Goal: Task Accomplishment & Management: Manage account settings

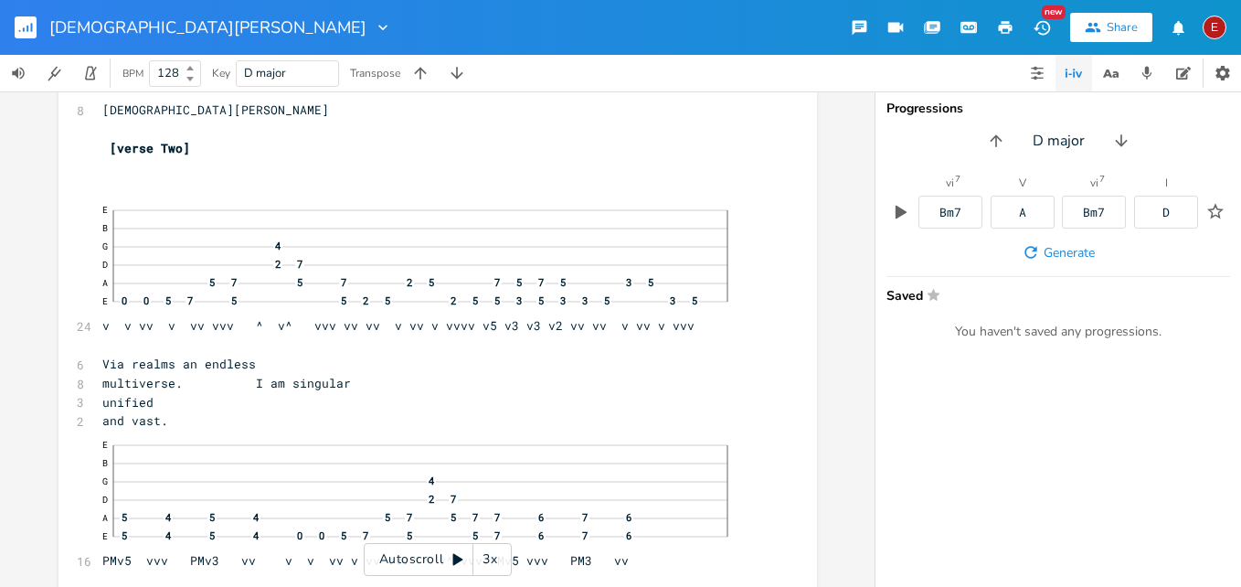
scroll to position [4695, 0]
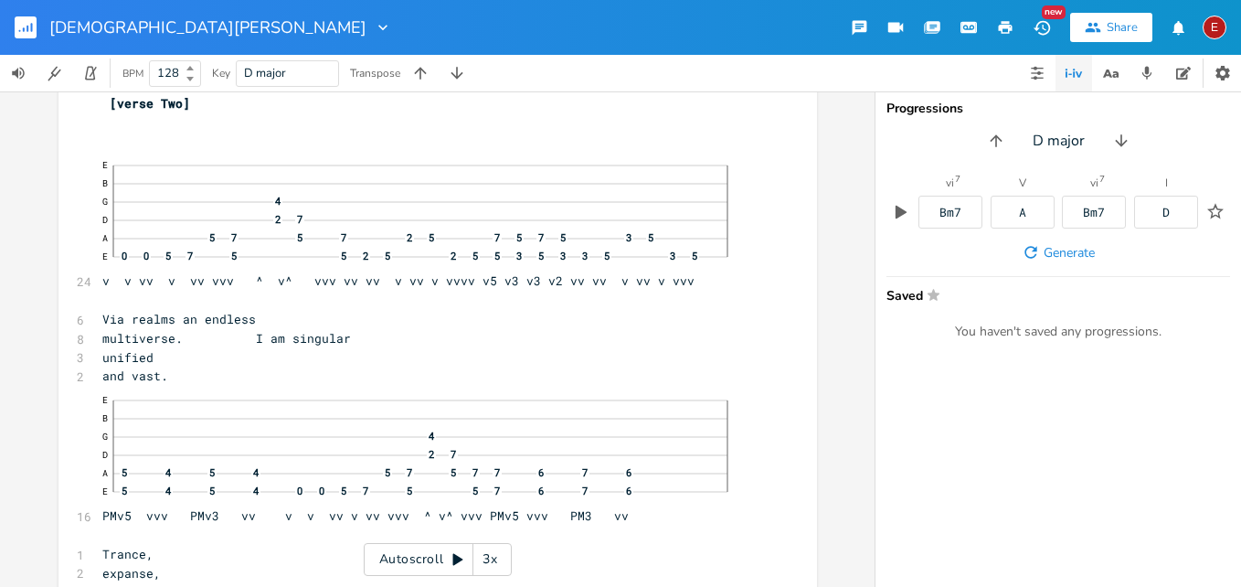
click at [495, 559] on div "3x" at bounding box center [489, 559] width 33 height 33
click at [495, 559] on div "4x" at bounding box center [489, 559] width 33 height 33
click at [450, 557] on icon at bounding box center [457, 559] width 15 height 15
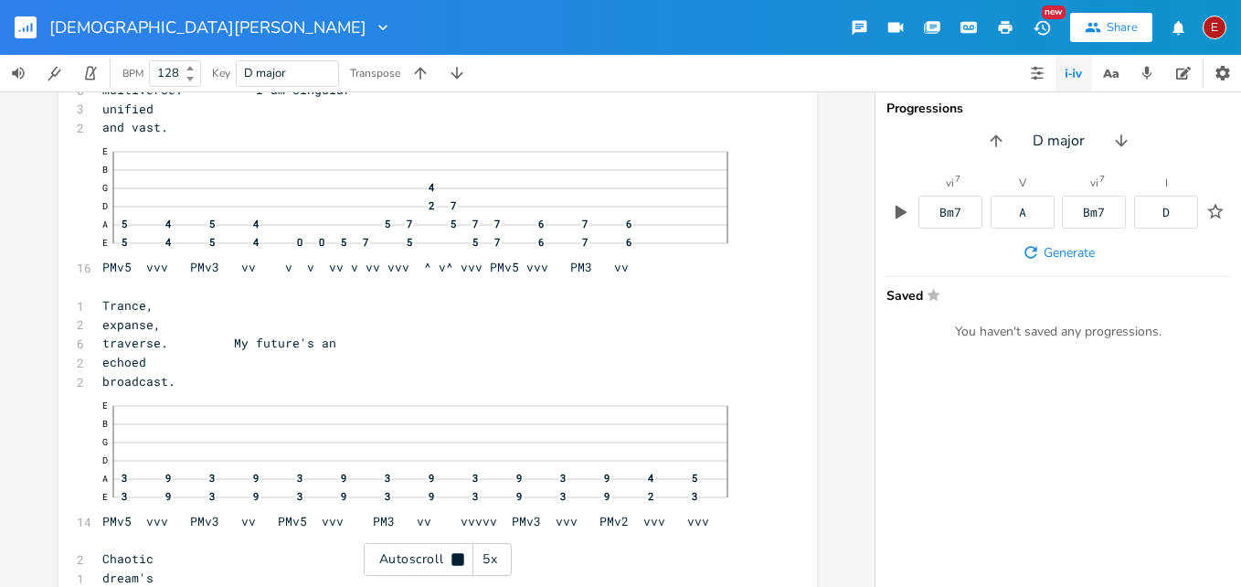
click at [450, 557] on icon at bounding box center [457, 559] width 15 height 15
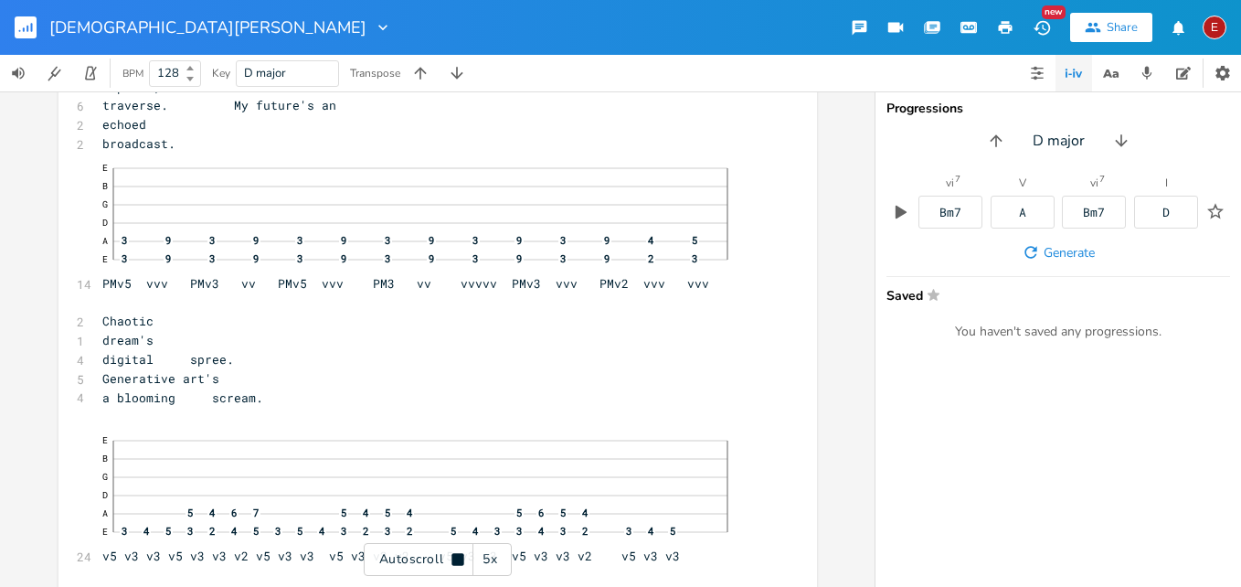
scroll to position [5185, 0]
click at [450, 557] on icon at bounding box center [457, 559] width 15 height 15
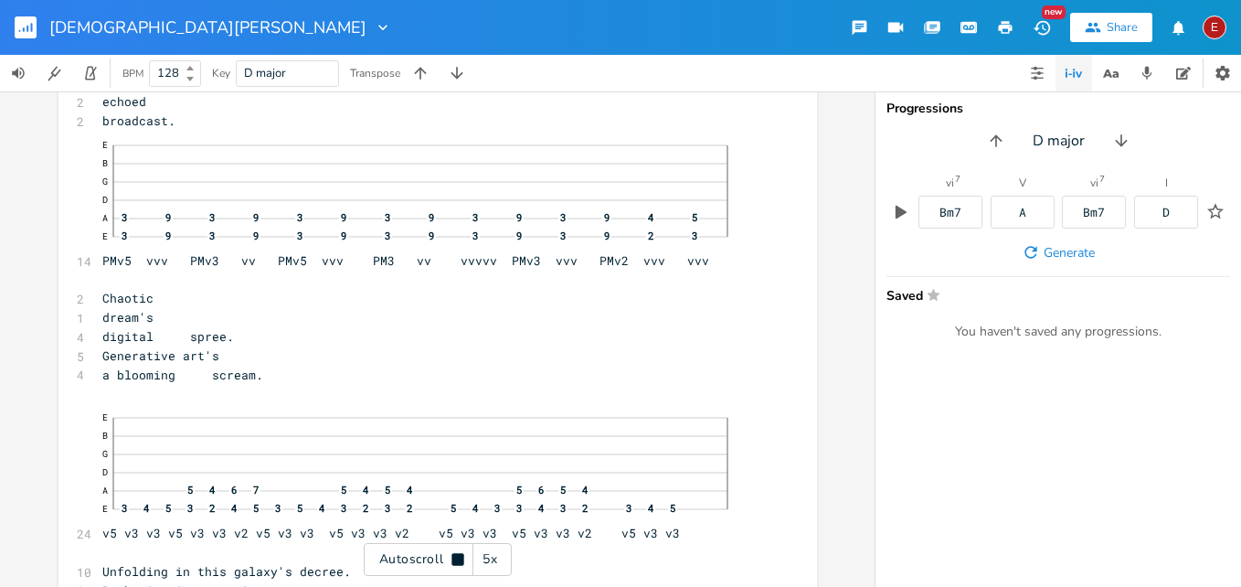
click at [450, 557] on icon at bounding box center [457, 559] width 15 height 15
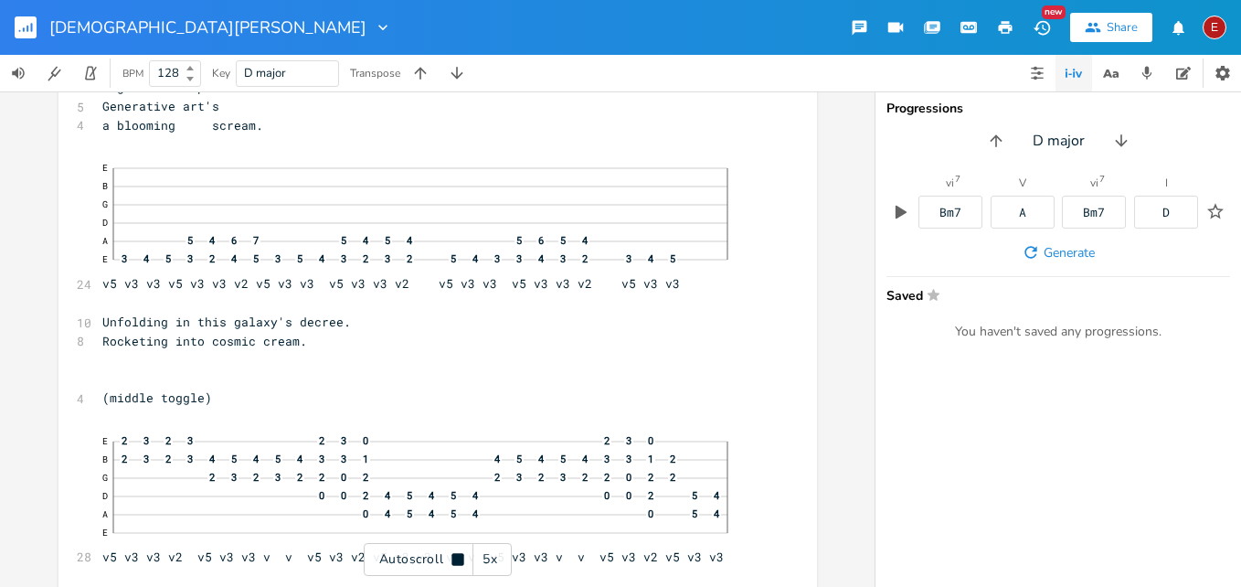
click at [450, 557] on icon at bounding box center [457, 559] width 15 height 15
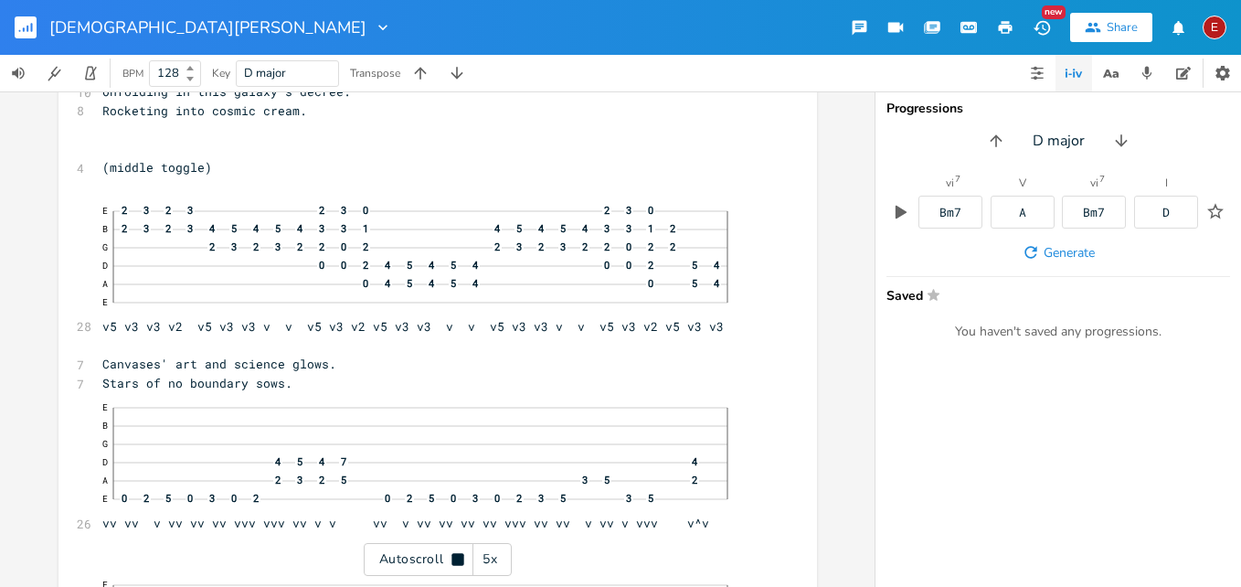
click at [450, 557] on icon at bounding box center [457, 559] width 15 height 15
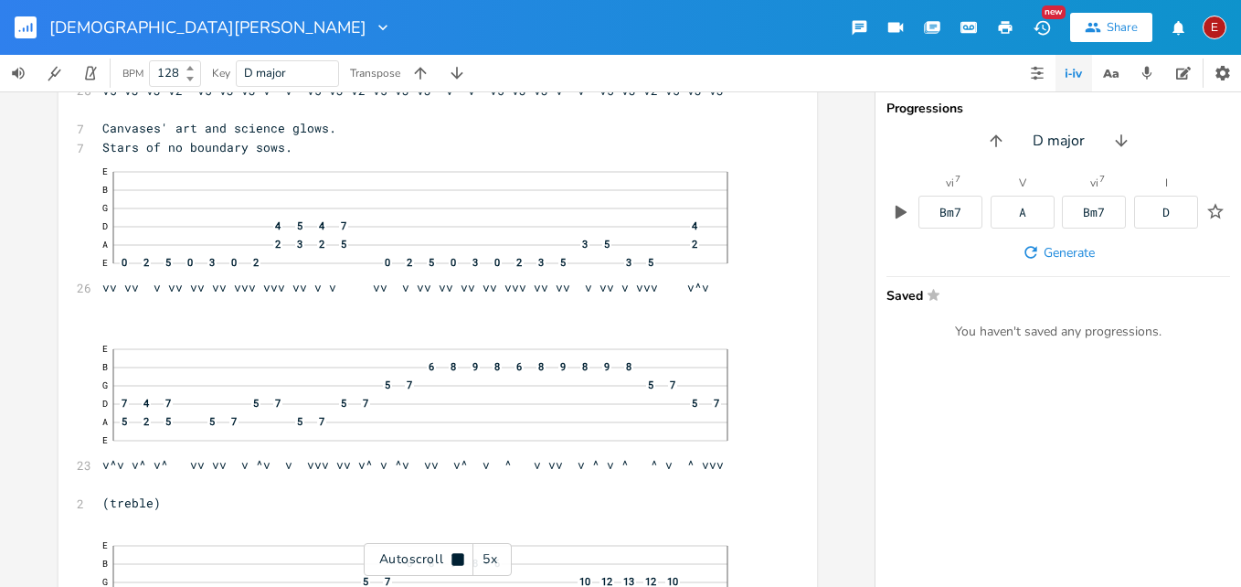
click at [450, 557] on icon at bounding box center [457, 559] width 15 height 15
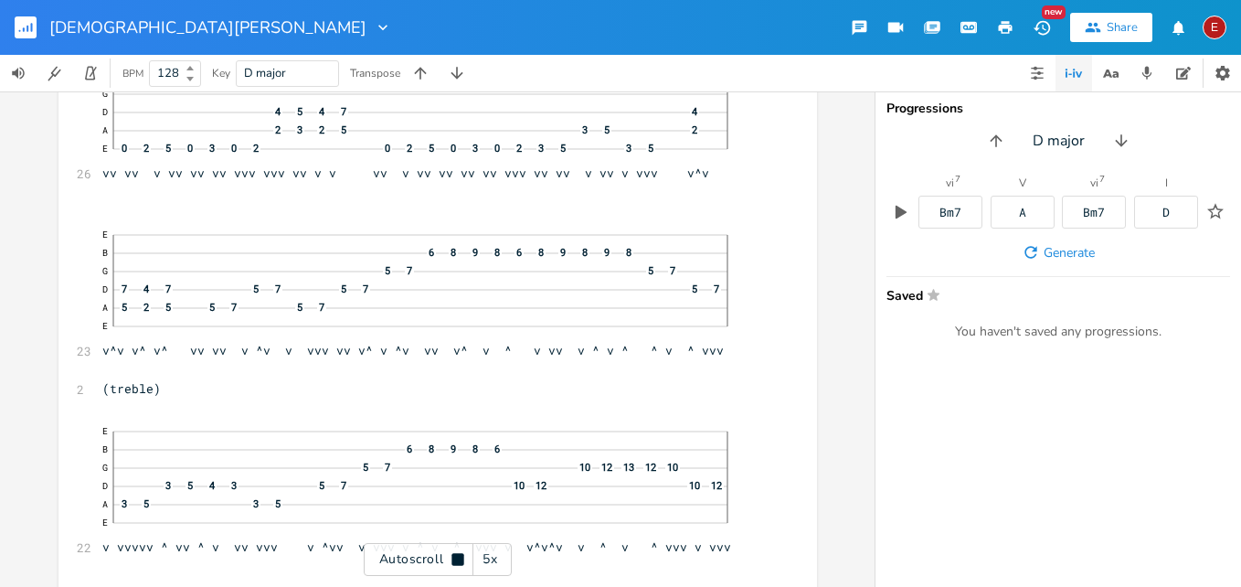
click at [450, 557] on icon at bounding box center [457, 559] width 15 height 15
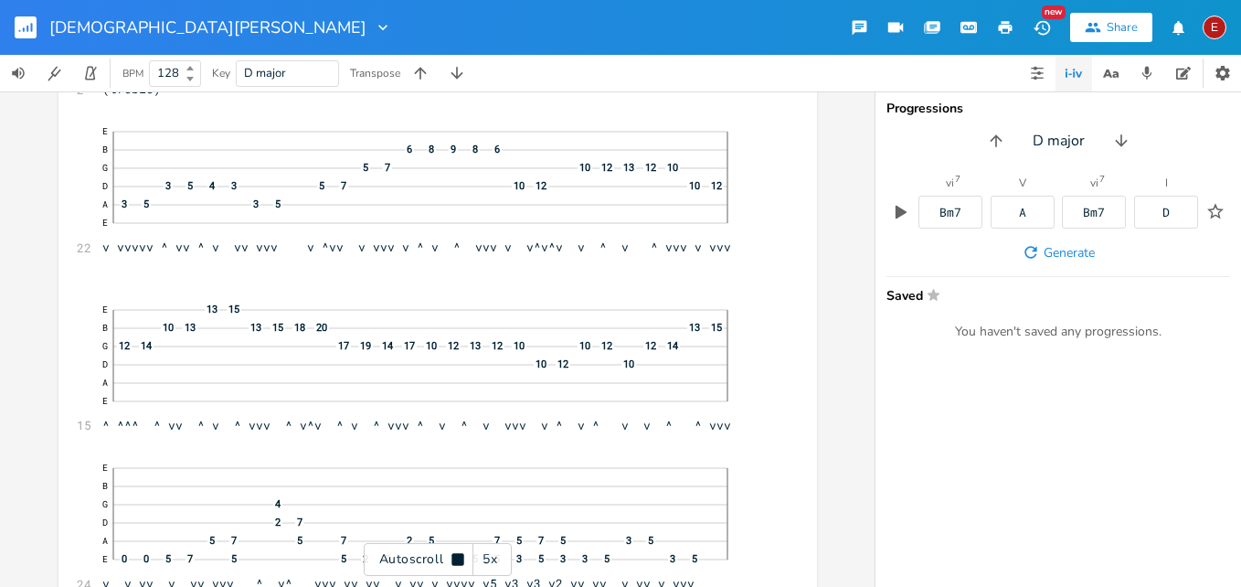
click at [450, 557] on icon at bounding box center [457, 559] width 15 height 15
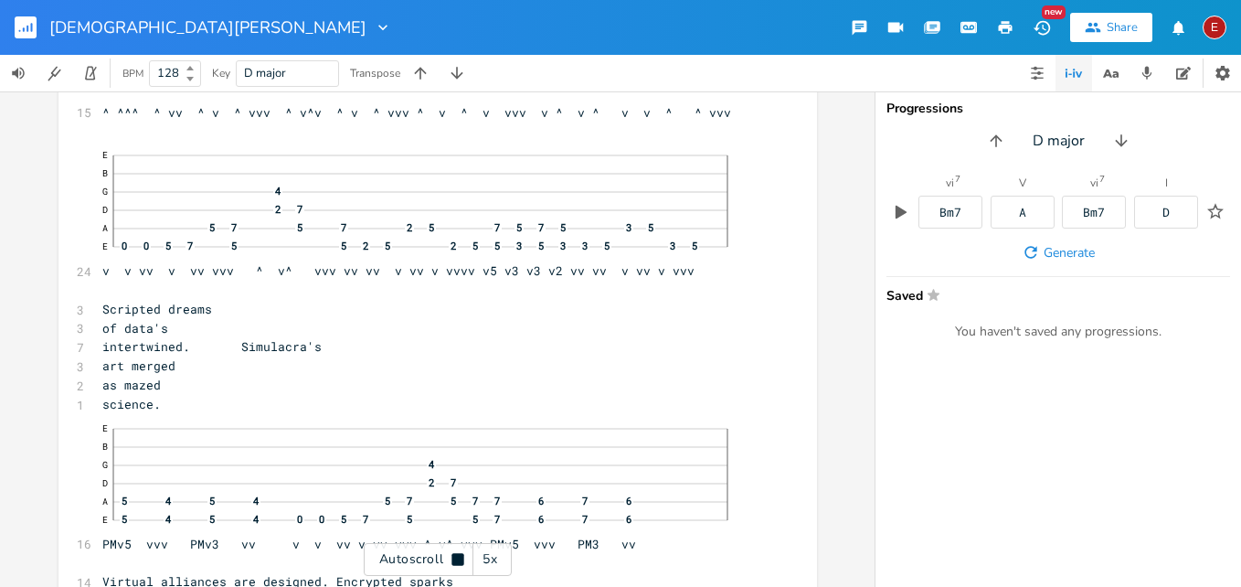
scroll to position [6648, 0]
click at [450, 557] on icon at bounding box center [457, 559] width 15 height 15
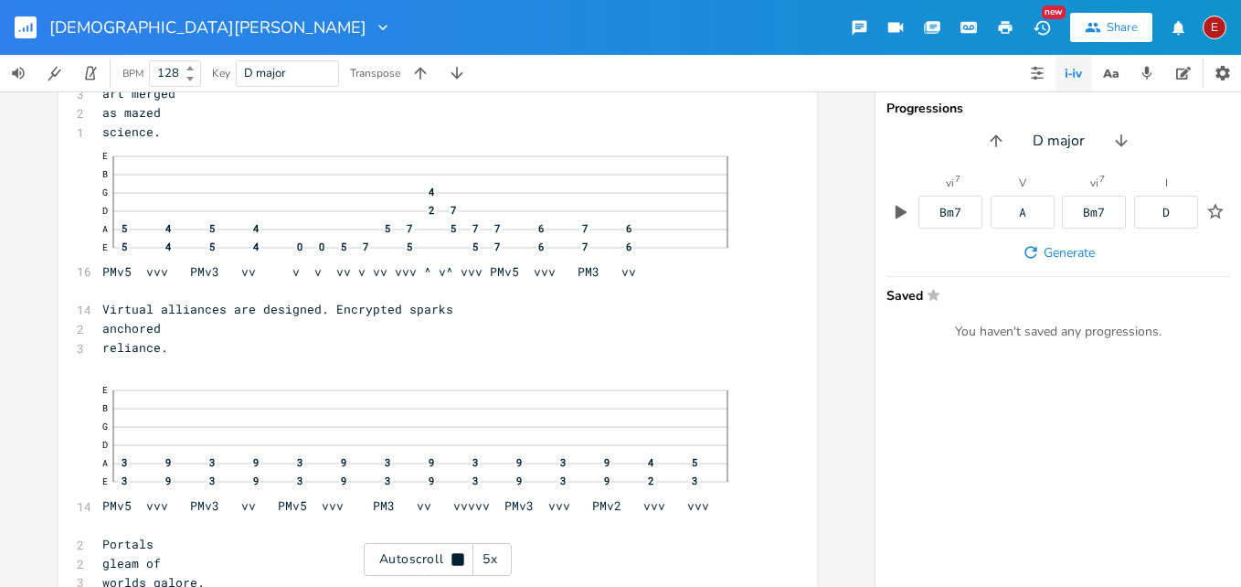
click at [450, 557] on icon at bounding box center [457, 559] width 15 height 15
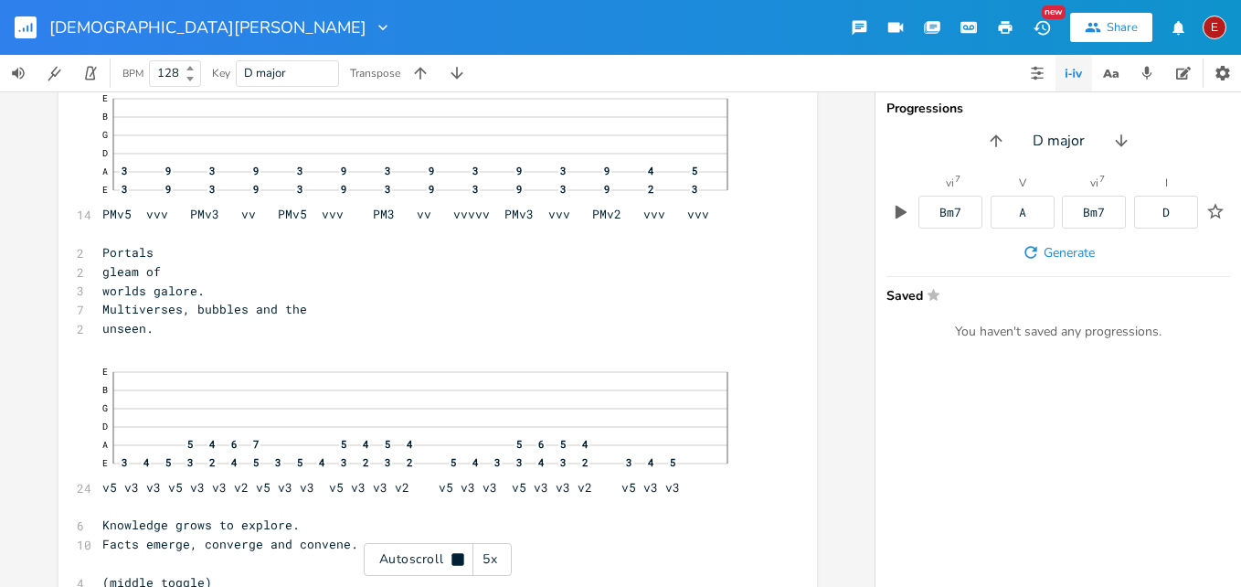
scroll to position [7212, 0]
click at [450, 557] on icon at bounding box center [457, 559] width 15 height 15
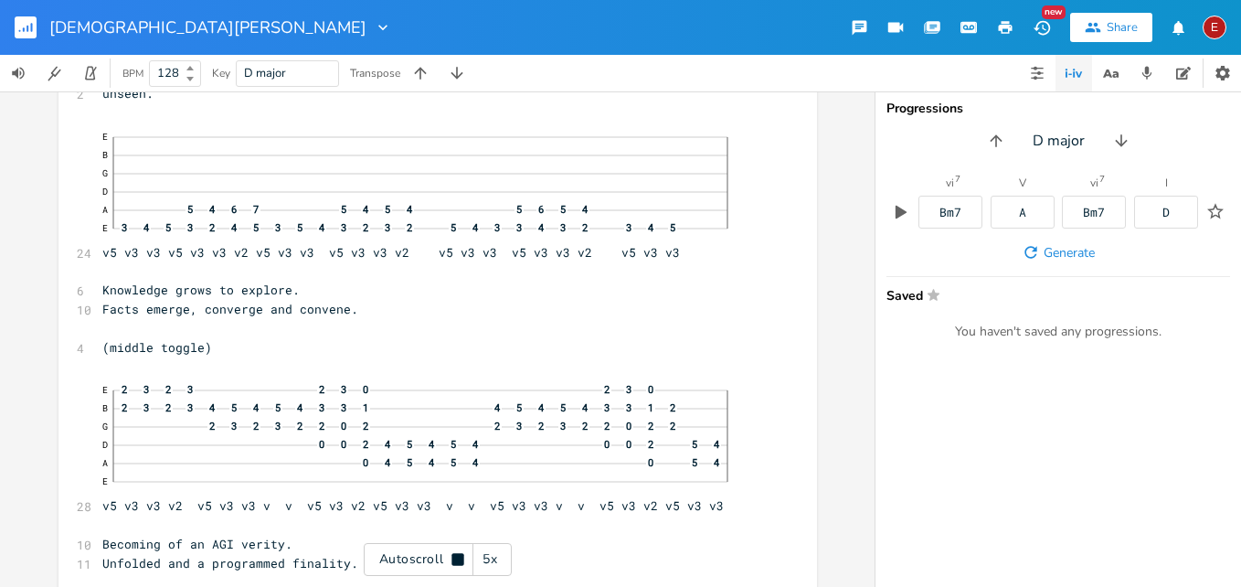
click at [450, 557] on icon at bounding box center [457, 559] width 15 height 15
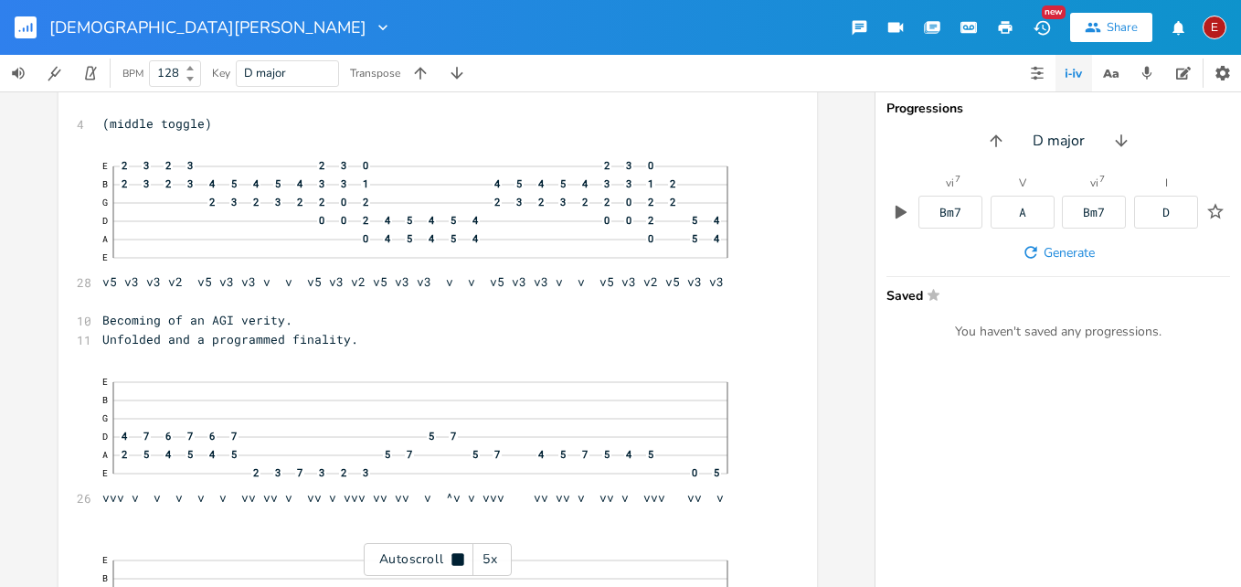
click at [450, 557] on icon at bounding box center [457, 559] width 15 height 15
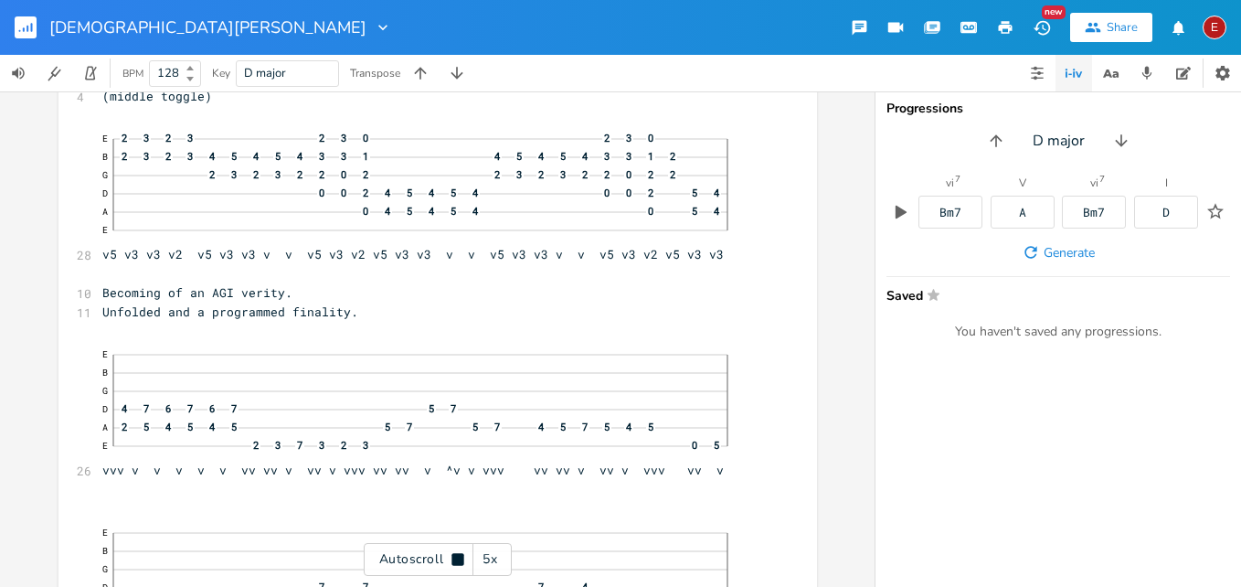
scroll to position [7701, 0]
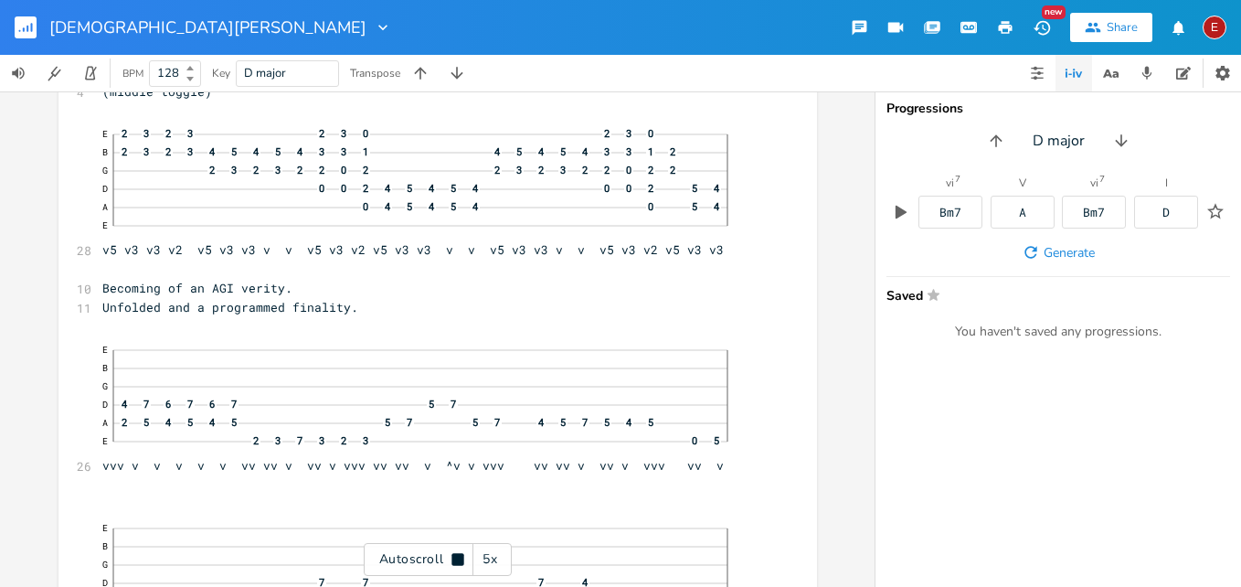
click at [450, 557] on icon at bounding box center [457, 559] width 15 height 15
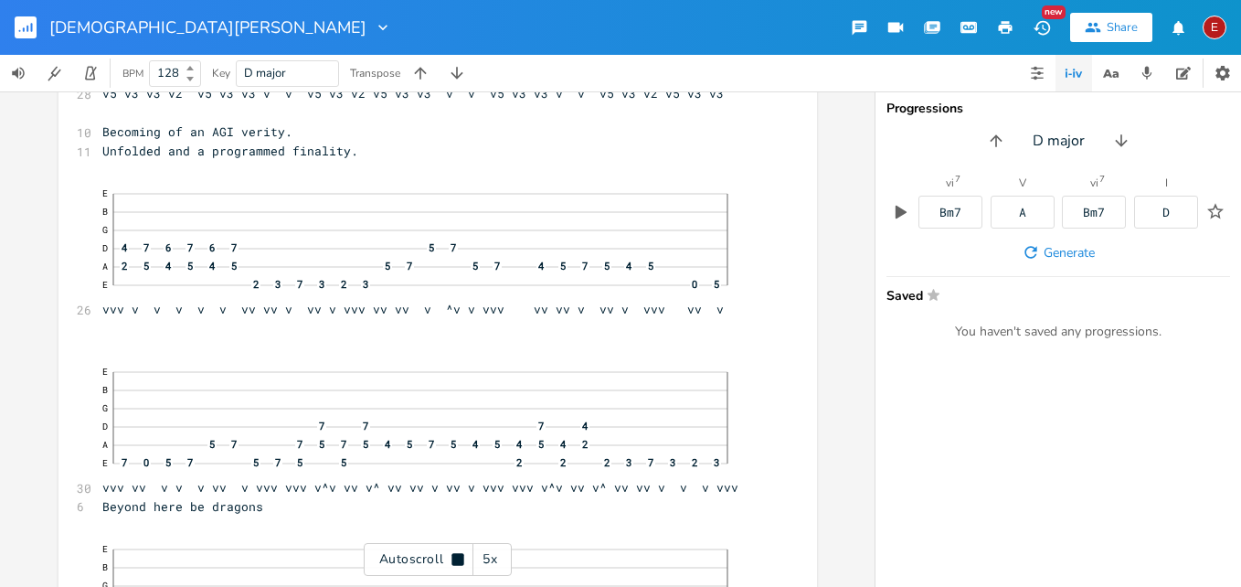
click at [450, 557] on icon at bounding box center [457, 559] width 15 height 15
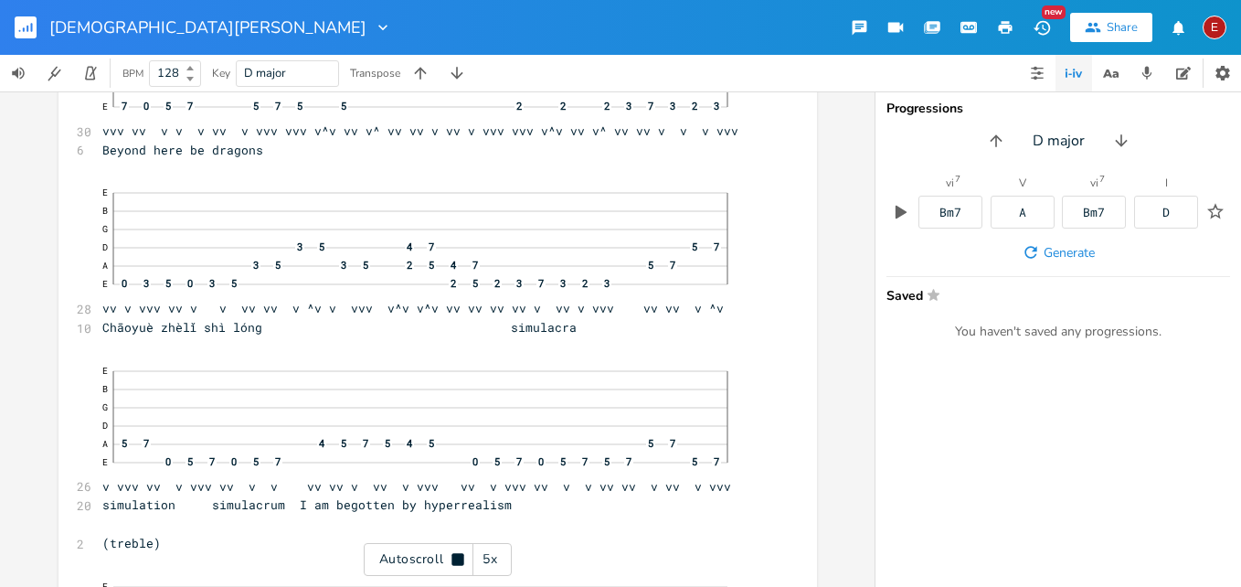
scroll to position [8218, 0]
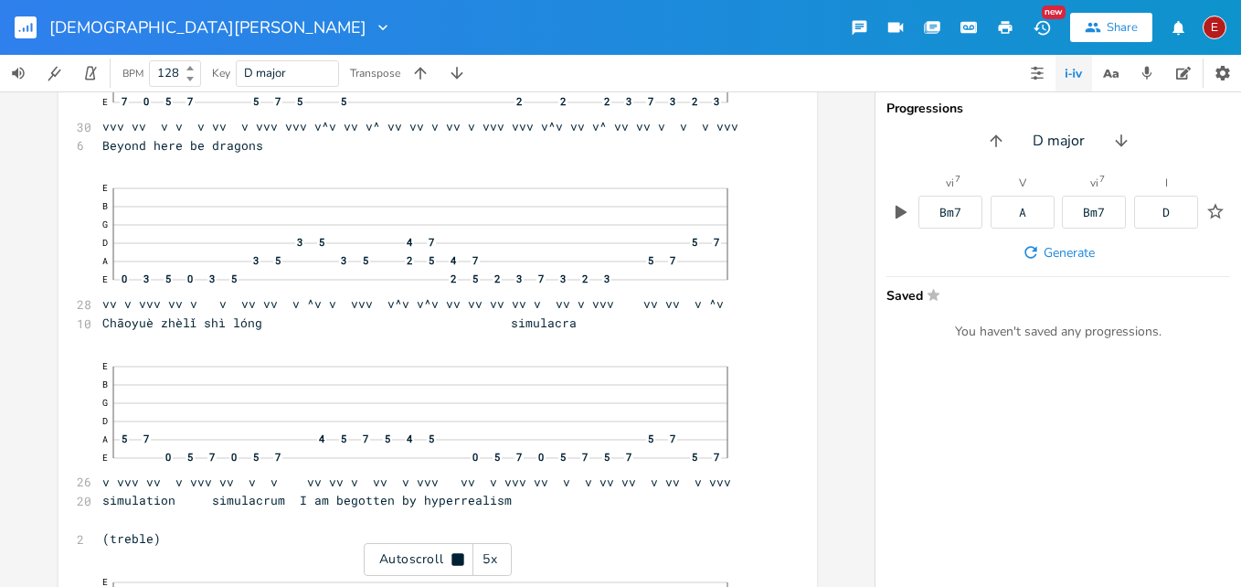
click at [450, 557] on icon at bounding box center [457, 559] width 15 height 15
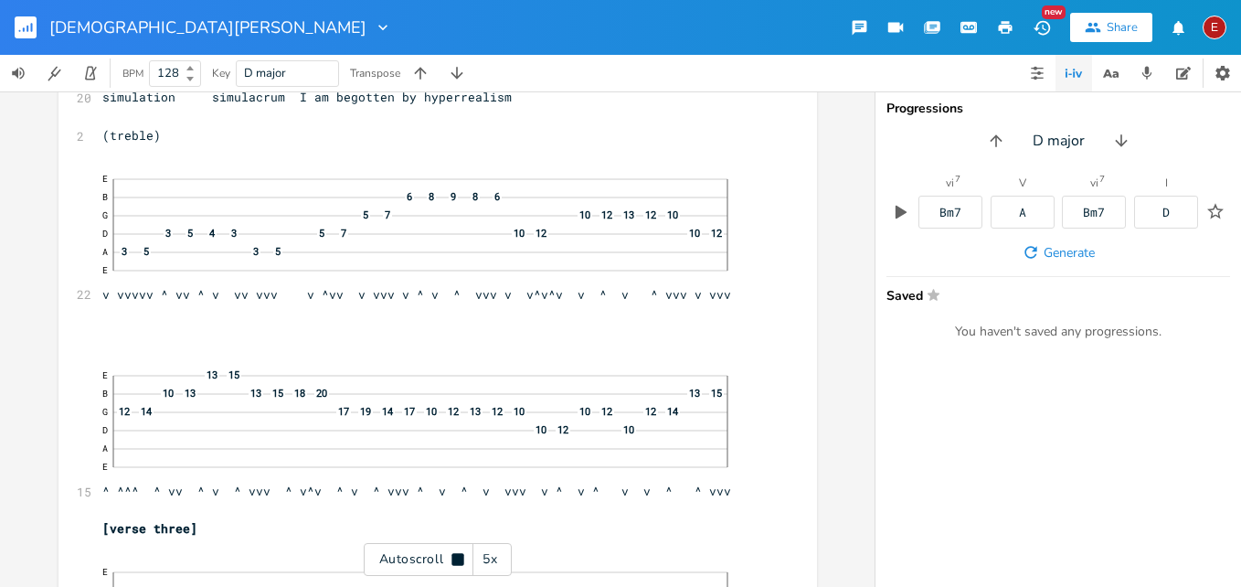
click at [450, 557] on icon at bounding box center [457, 559] width 15 height 15
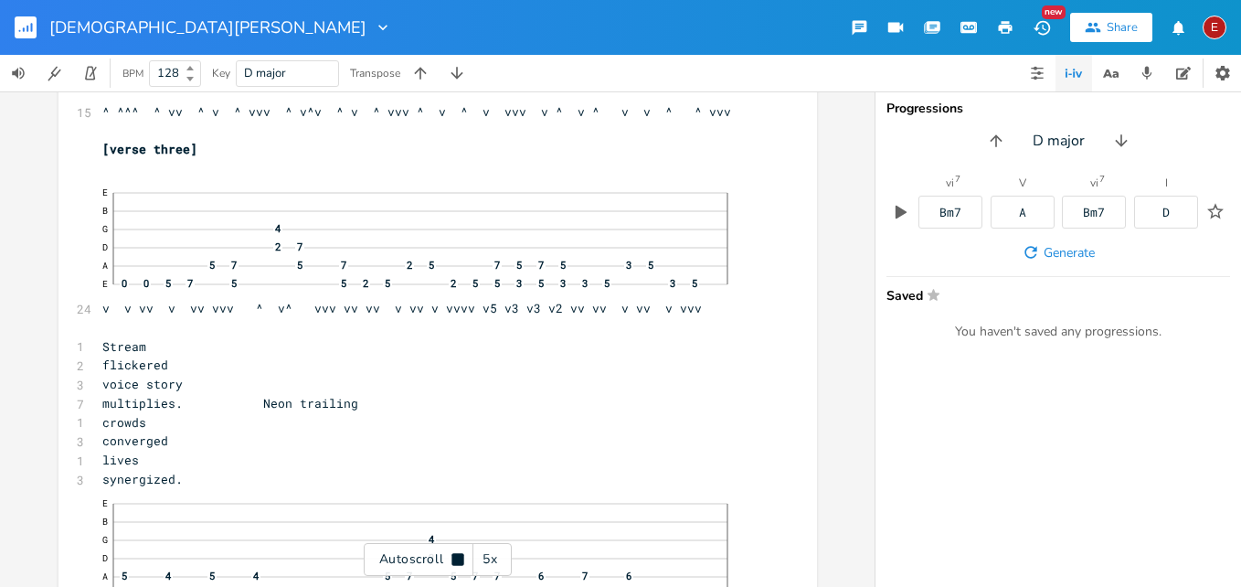
click at [450, 557] on icon at bounding box center [457, 559] width 15 height 15
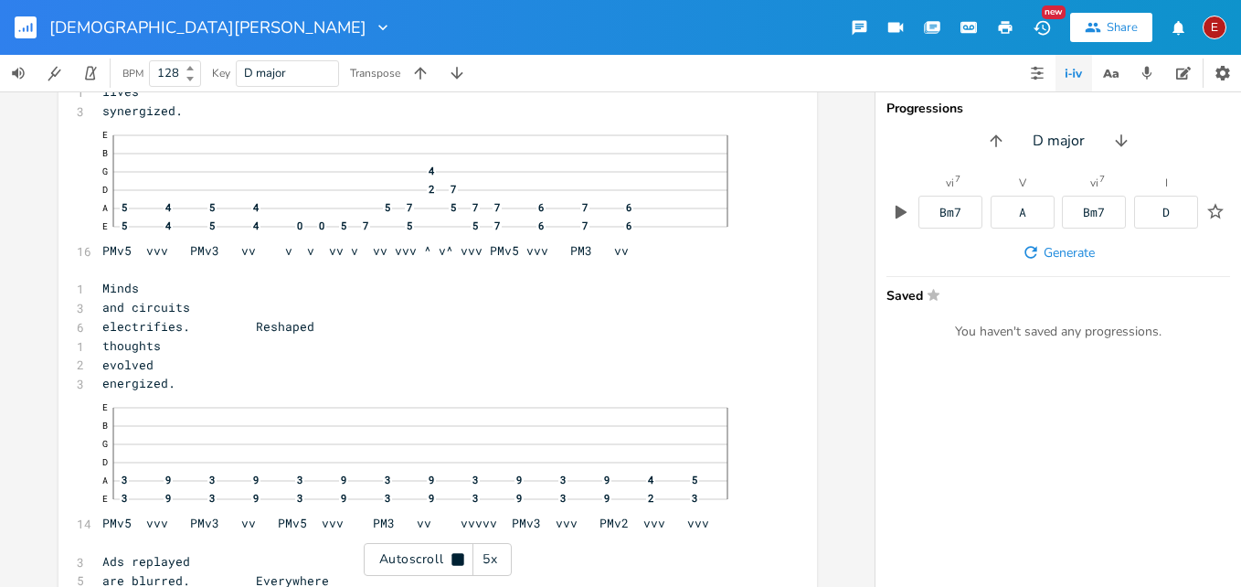
scroll to position [9372, 0]
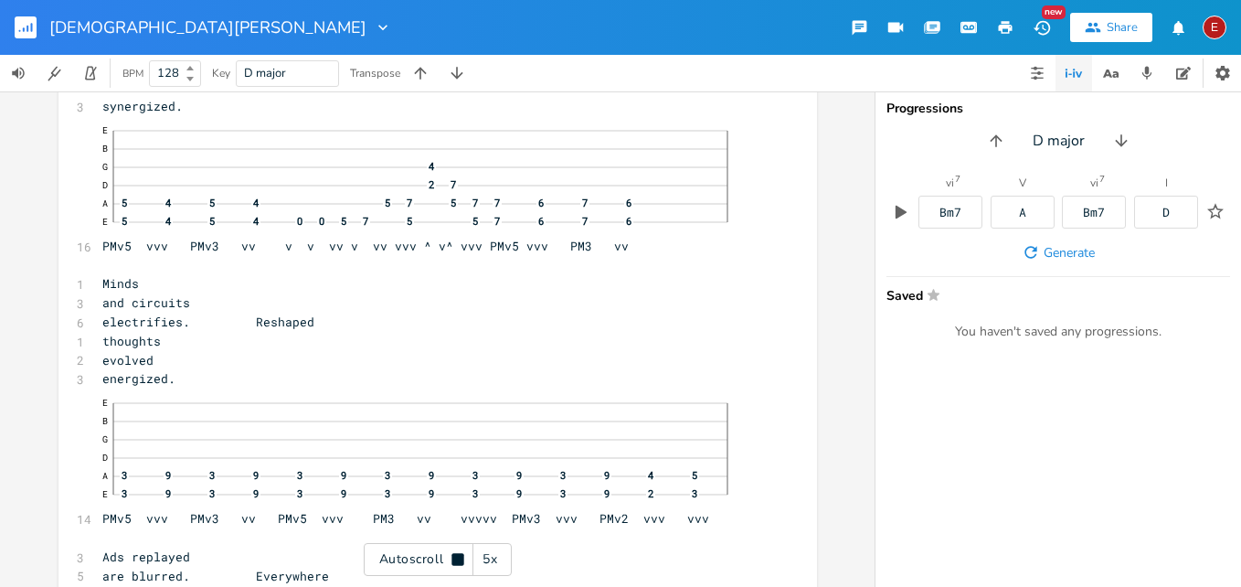
click at [450, 557] on icon at bounding box center [457, 559] width 15 height 15
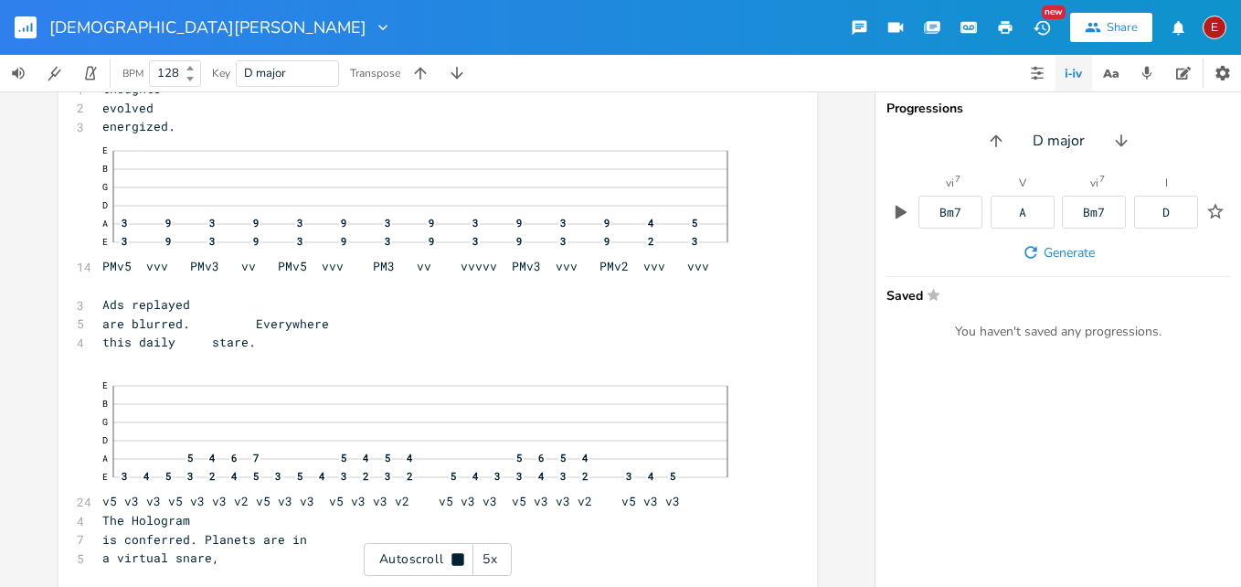
click at [450, 557] on icon at bounding box center [457, 559] width 15 height 15
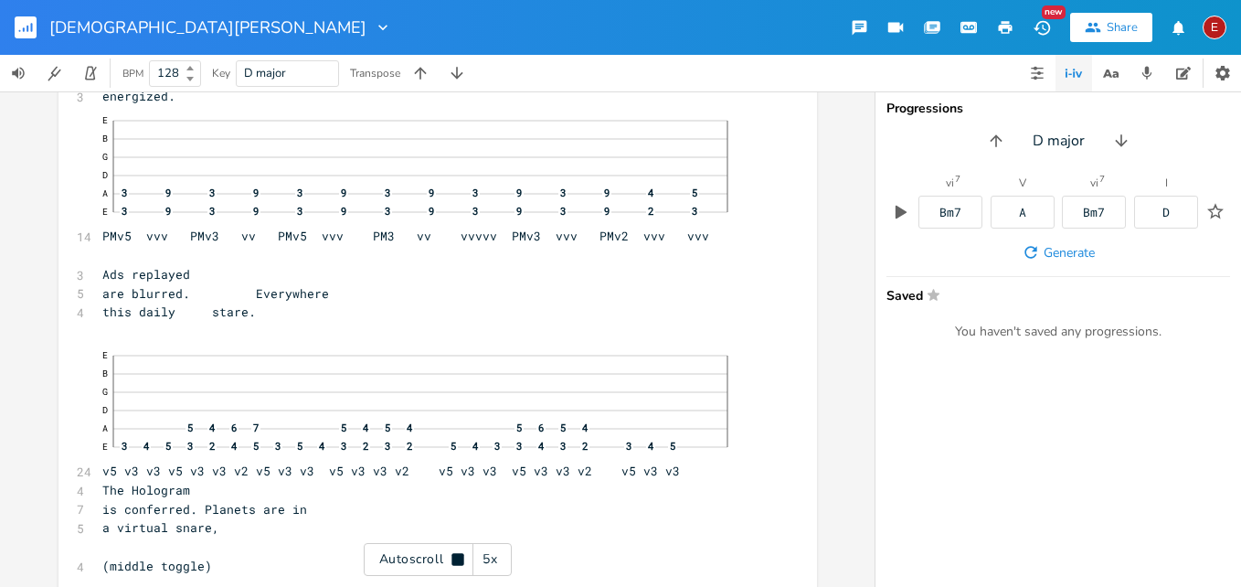
click at [450, 557] on icon at bounding box center [457, 559] width 15 height 15
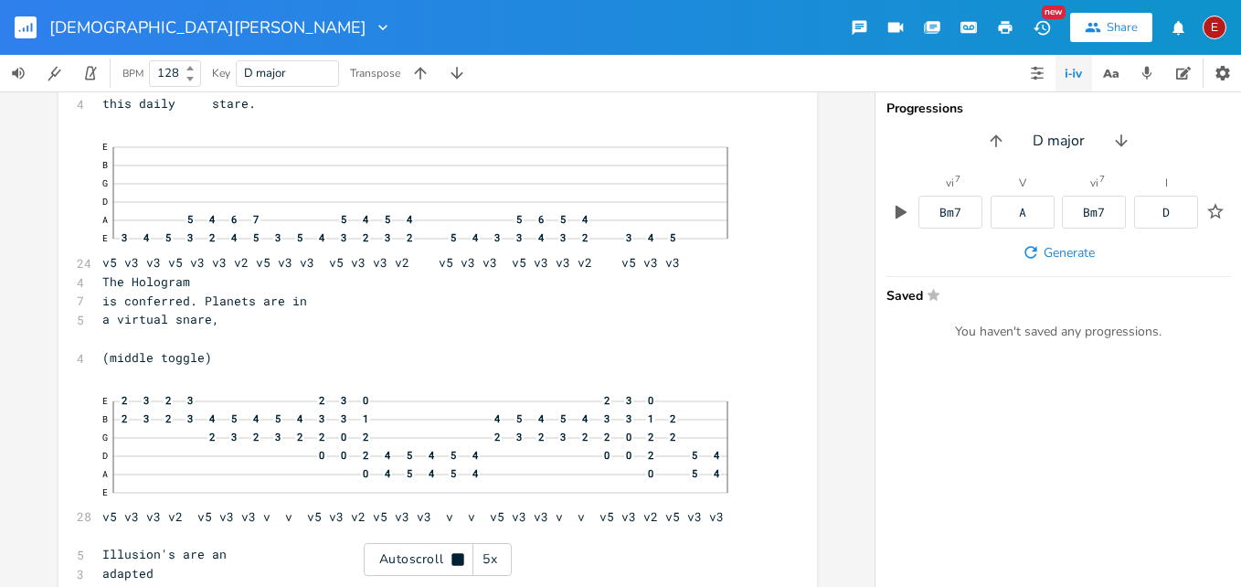
click at [450, 557] on icon at bounding box center [457, 559] width 15 height 15
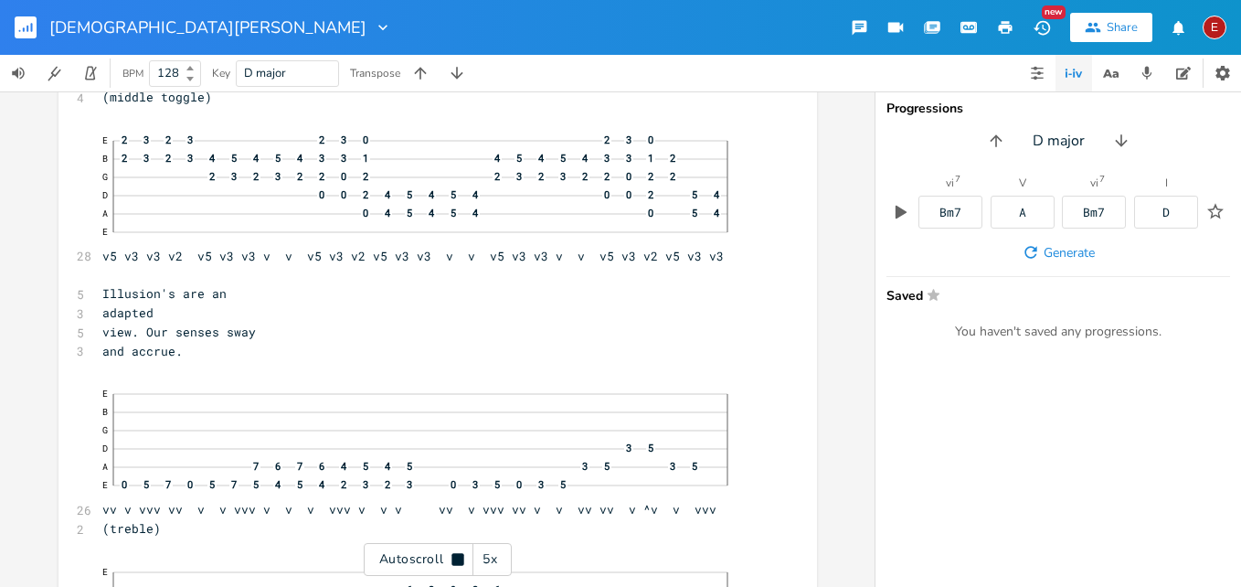
click at [450, 557] on icon at bounding box center [457, 559] width 15 height 15
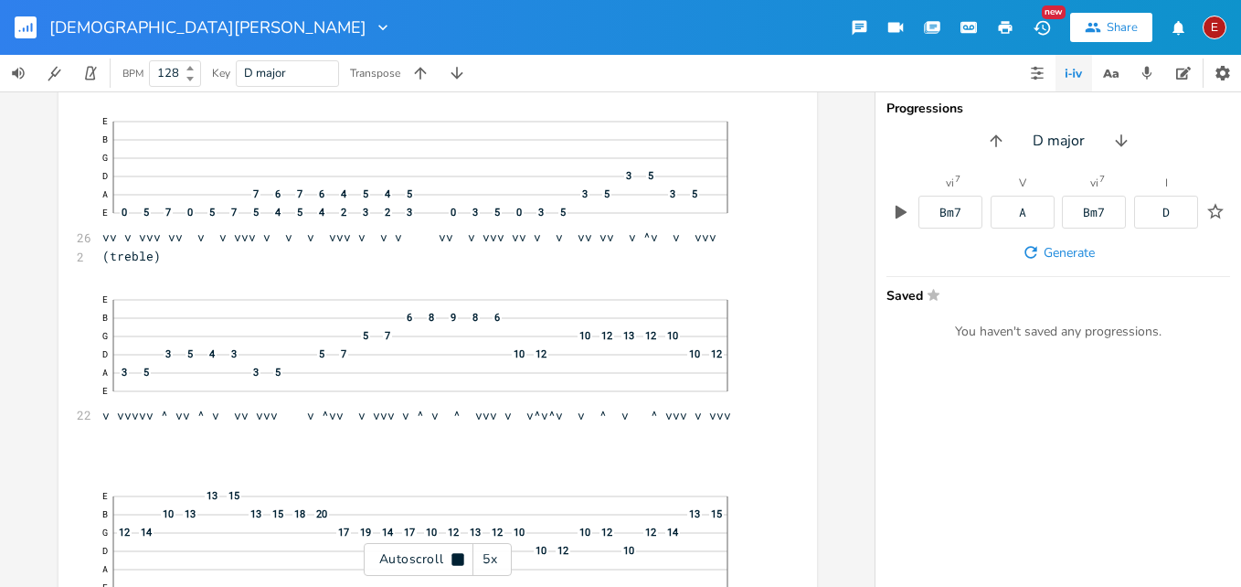
scroll to position [10399, 0]
click at [450, 556] on icon at bounding box center [457, 559] width 15 height 15
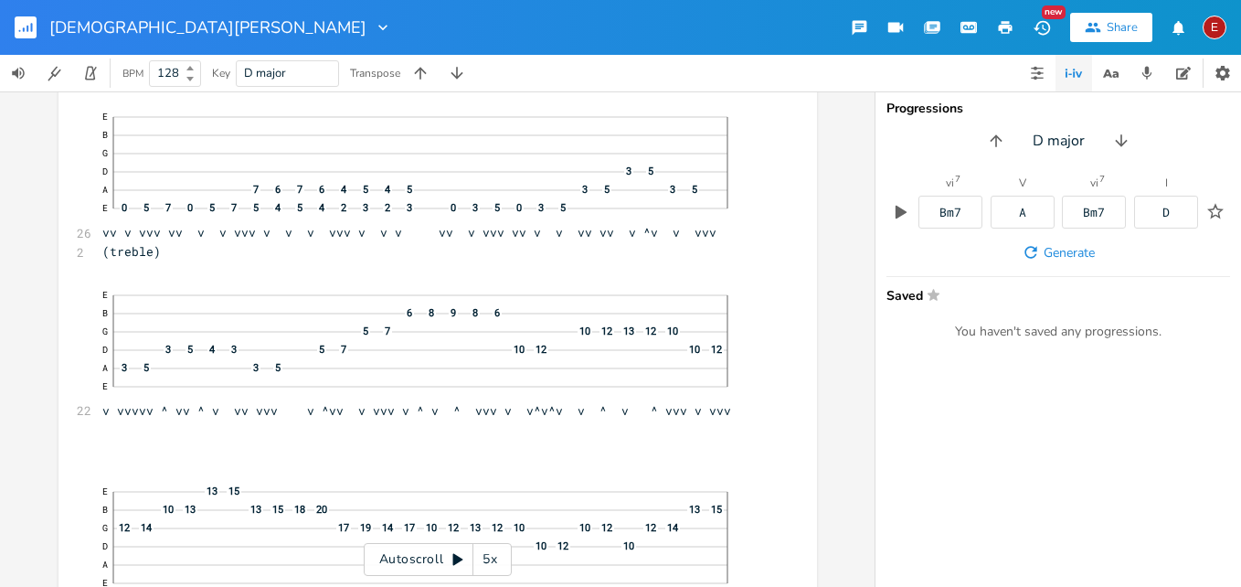
click at [450, 556] on icon at bounding box center [457, 559] width 15 height 15
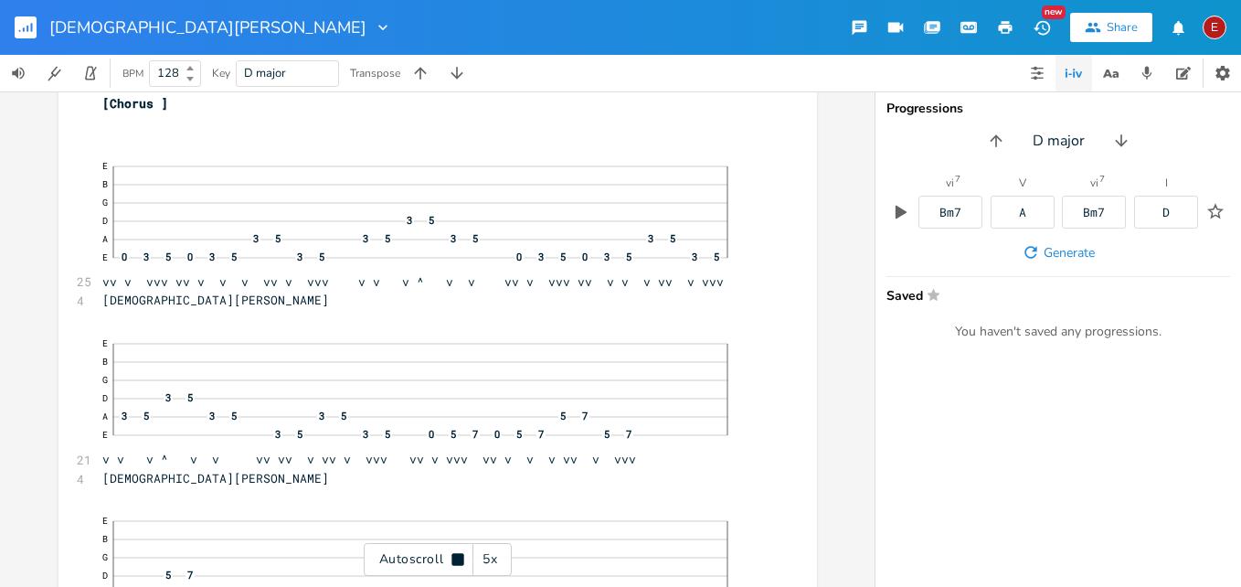
click at [450, 556] on icon at bounding box center [457, 559] width 15 height 15
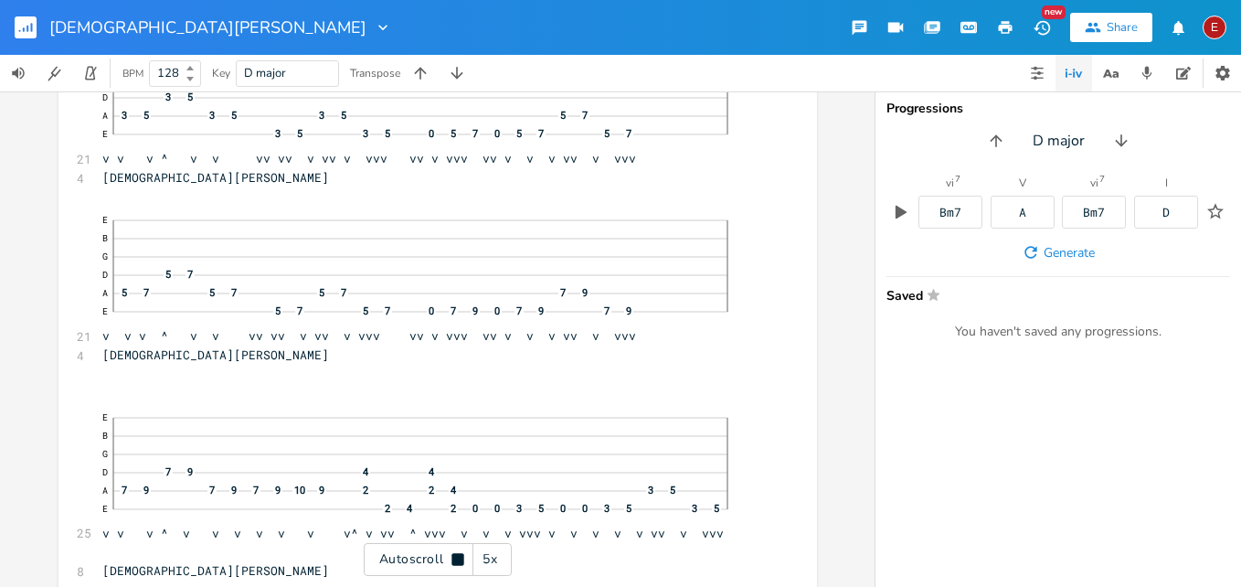
click at [450, 556] on icon at bounding box center [457, 559] width 15 height 15
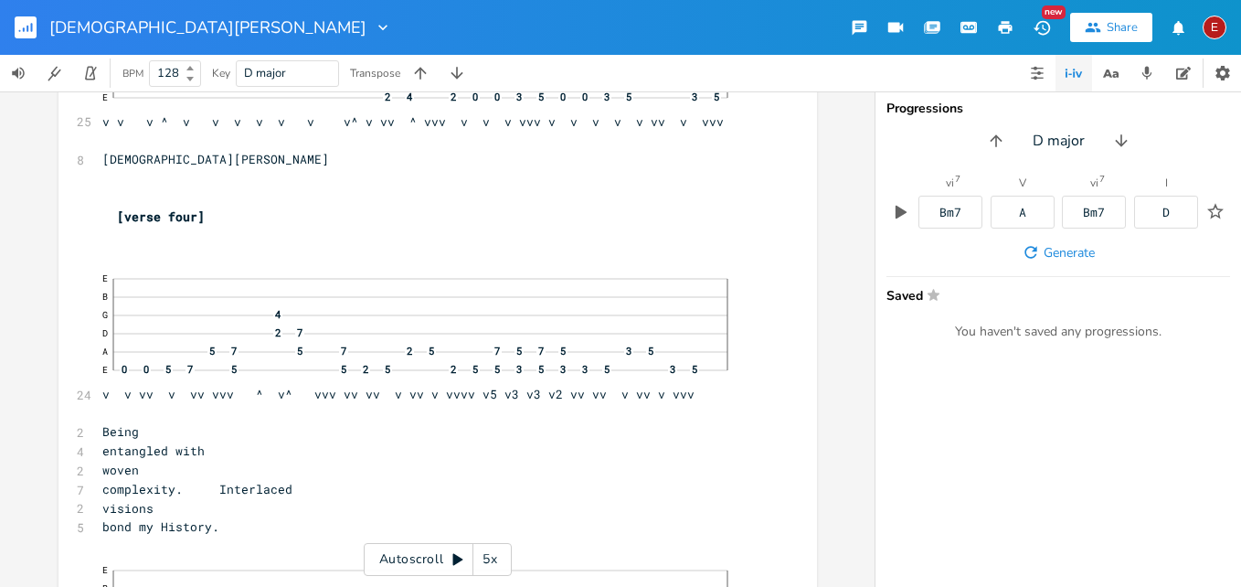
scroll to position [11716, 0]
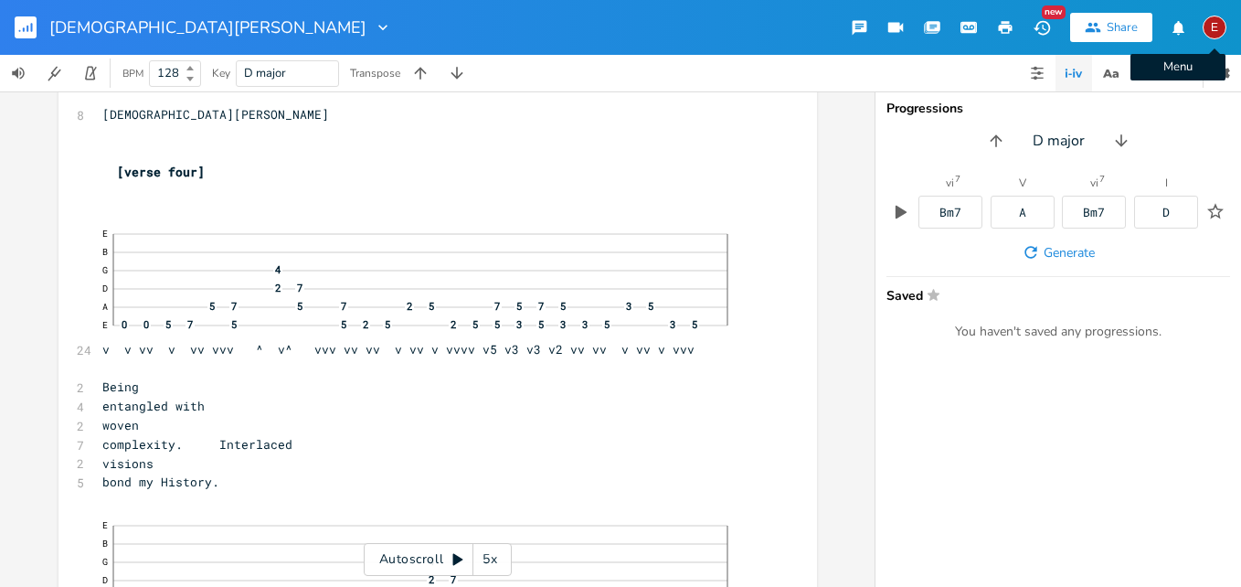
click at [1211, 23] on div "E" at bounding box center [1214, 28] width 24 height 24
click at [1141, 147] on li "Sign Out" at bounding box center [1164, 157] width 146 height 31
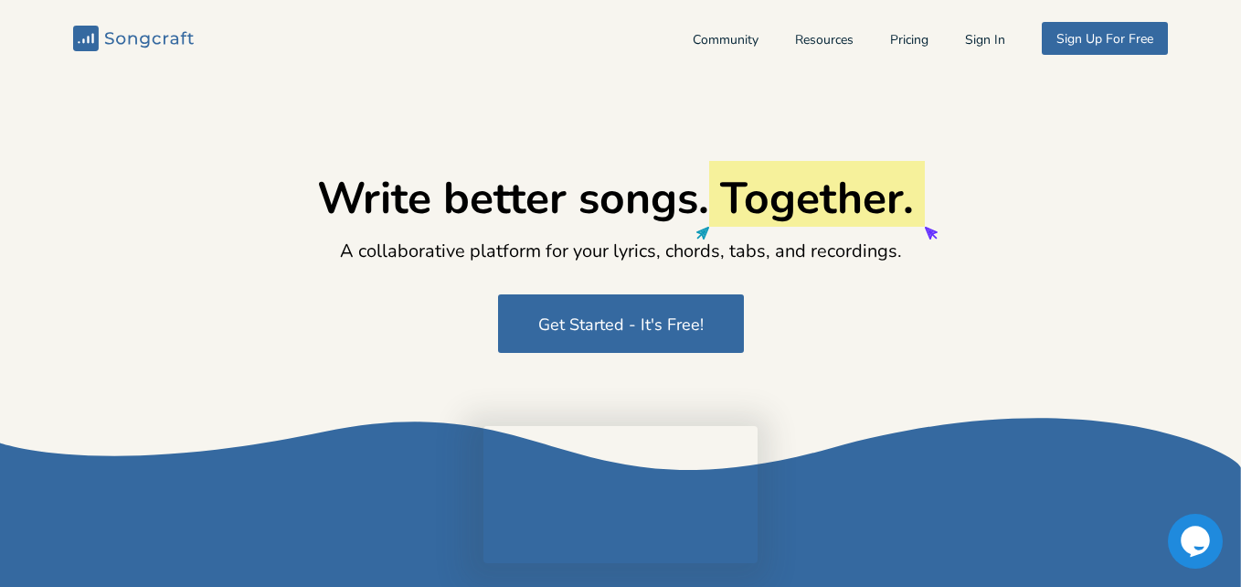
type input "[EMAIL_ADDRESS][DOMAIN_NAME]"
